Goal: Browse casually

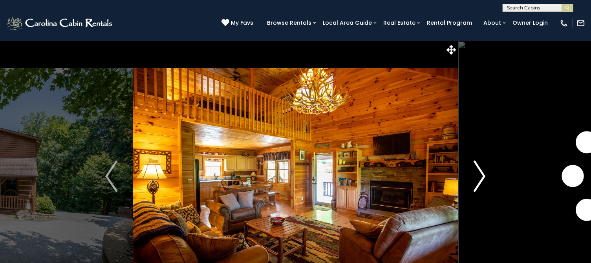
click at [478, 173] on img "Next" at bounding box center [480, 176] width 12 height 31
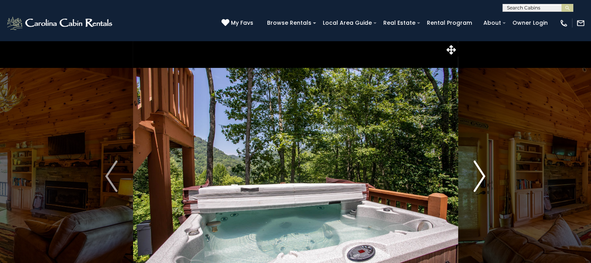
click at [478, 173] on img "Next" at bounding box center [480, 176] width 12 height 31
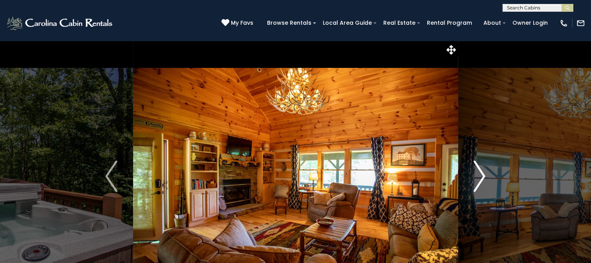
click at [478, 173] on img "Next" at bounding box center [480, 176] width 12 height 31
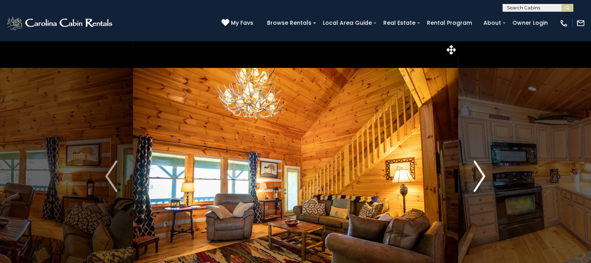
click at [478, 173] on img "Next" at bounding box center [480, 176] width 12 height 31
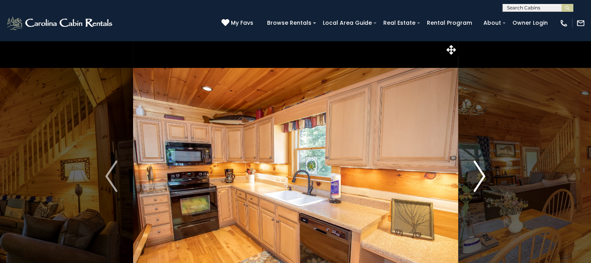
click at [479, 173] on img "Next" at bounding box center [480, 176] width 12 height 31
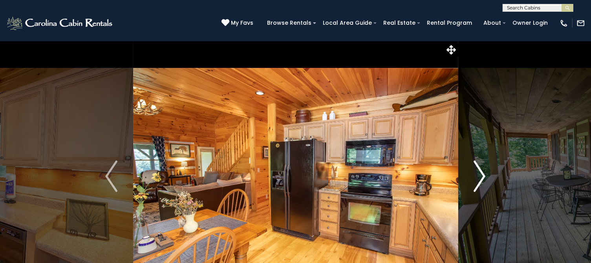
click at [479, 173] on img "Next" at bounding box center [480, 176] width 12 height 31
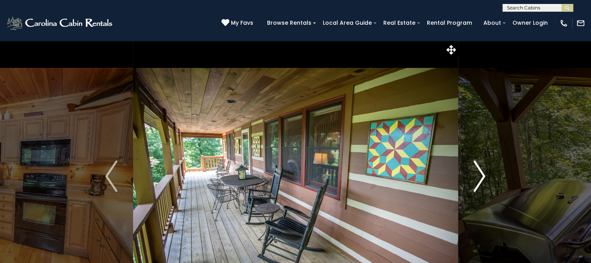
click at [479, 173] on img "Next" at bounding box center [480, 176] width 12 height 31
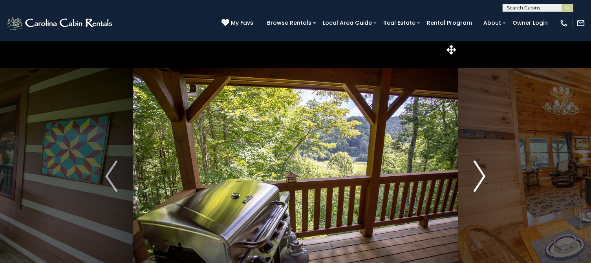
click at [479, 173] on img "Next" at bounding box center [480, 176] width 12 height 31
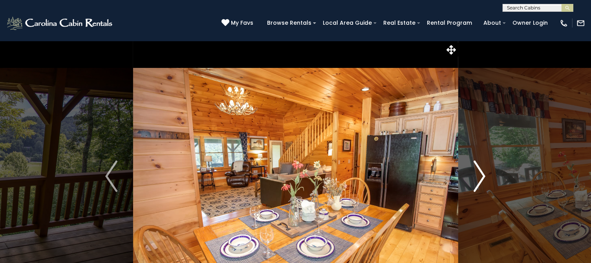
click at [479, 173] on img "Next" at bounding box center [480, 176] width 12 height 31
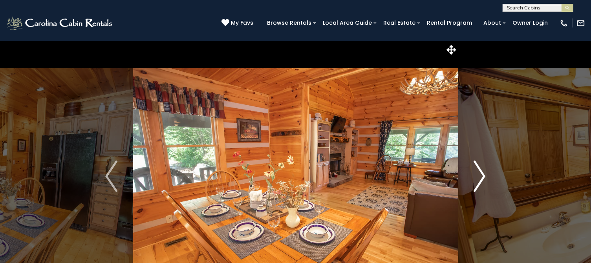
click at [479, 173] on img "Next" at bounding box center [480, 176] width 12 height 31
